Goal: Task Accomplishment & Management: Use online tool/utility

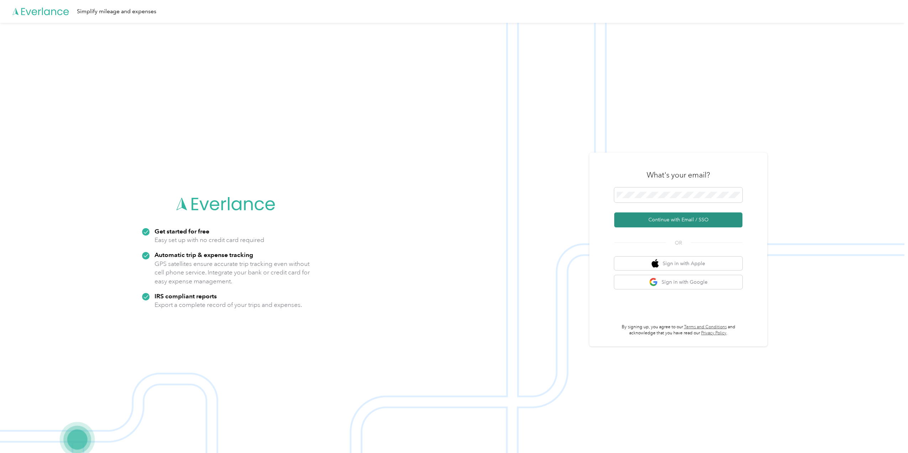
click at [681, 222] on button "Continue with Email / SSO" at bounding box center [678, 219] width 128 height 15
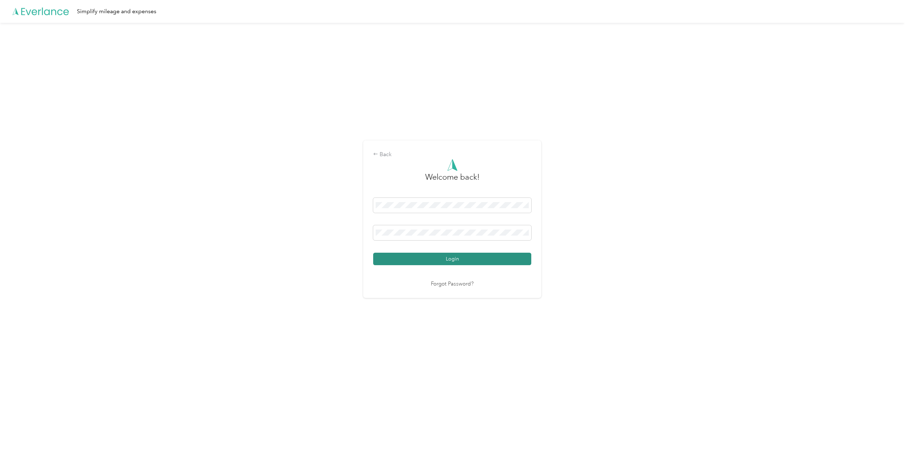
click at [427, 255] on button "Login" at bounding box center [452, 258] width 158 height 12
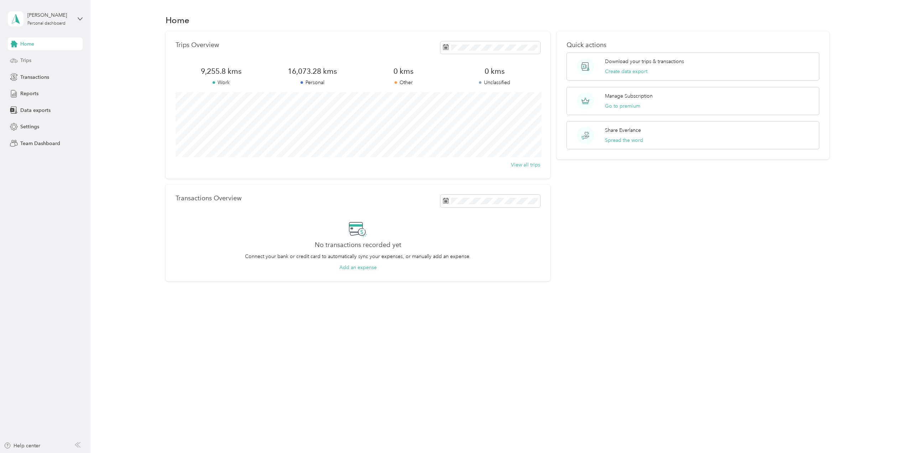
click at [24, 61] on span "Trips" at bounding box center [25, 60] width 11 height 7
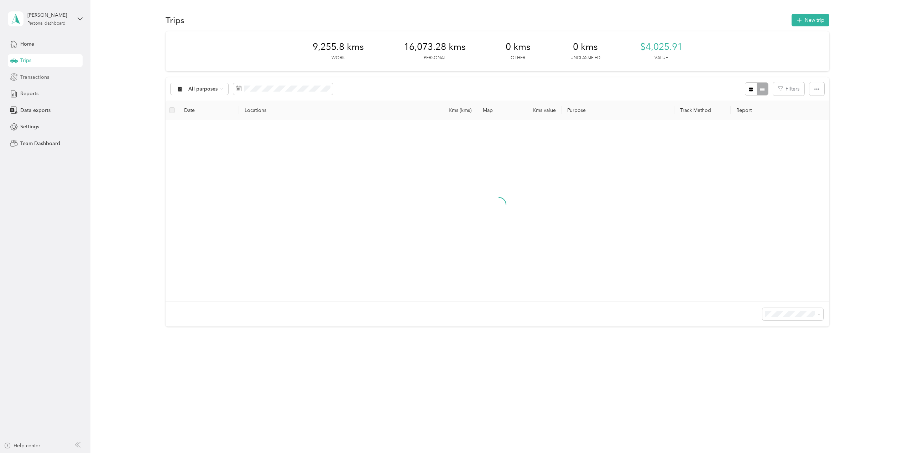
click at [26, 77] on span "Transactions" at bounding box center [34, 76] width 29 height 7
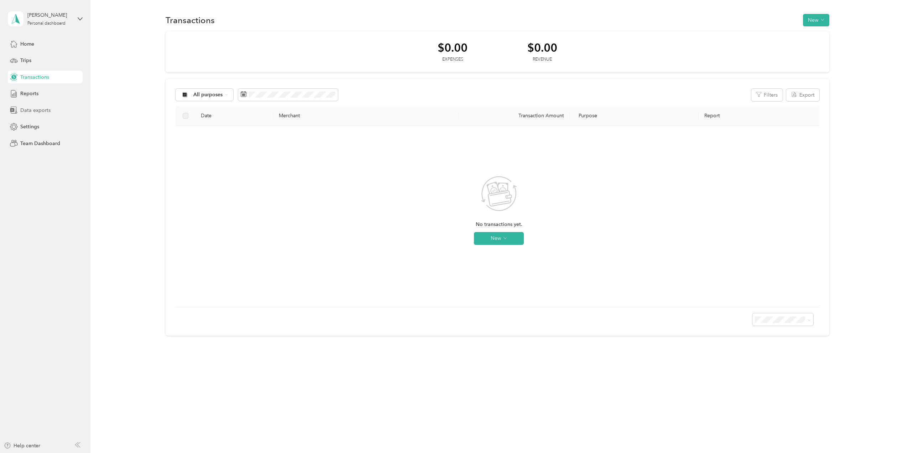
click at [40, 109] on span "Data exports" at bounding box center [35, 109] width 30 height 7
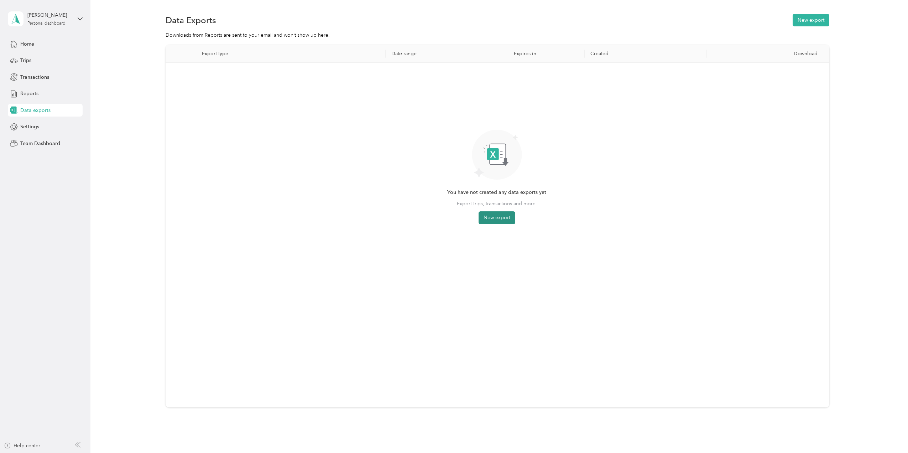
click at [498, 216] on button "New export" at bounding box center [497, 217] width 37 height 13
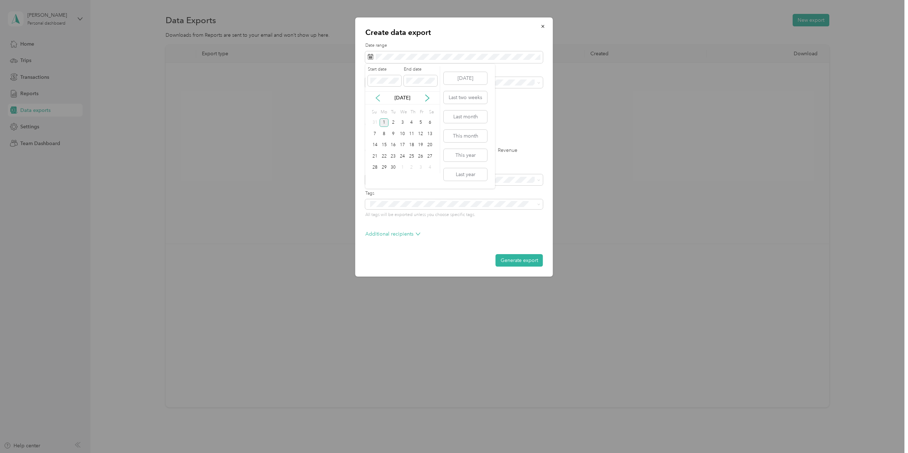
click at [374, 100] on div "[DATE]" at bounding box center [402, 97] width 74 height 7
click at [377, 97] on icon at bounding box center [378, 98] width 4 height 6
click at [422, 121] on div "1" at bounding box center [420, 122] width 9 height 9
click at [372, 179] on div "31" at bounding box center [374, 178] width 9 height 9
click at [420, 124] on label "PDF" at bounding box center [425, 124] width 17 height 5
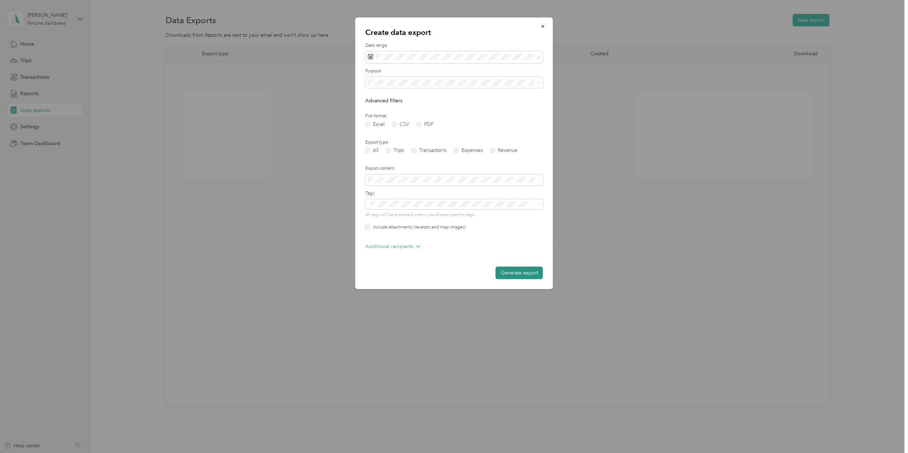
click at [516, 270] on button "Generate export" at bounding box center [519, 272] width 47 height 12
